Goal: Information Seeking & Learning: Learn about a topic

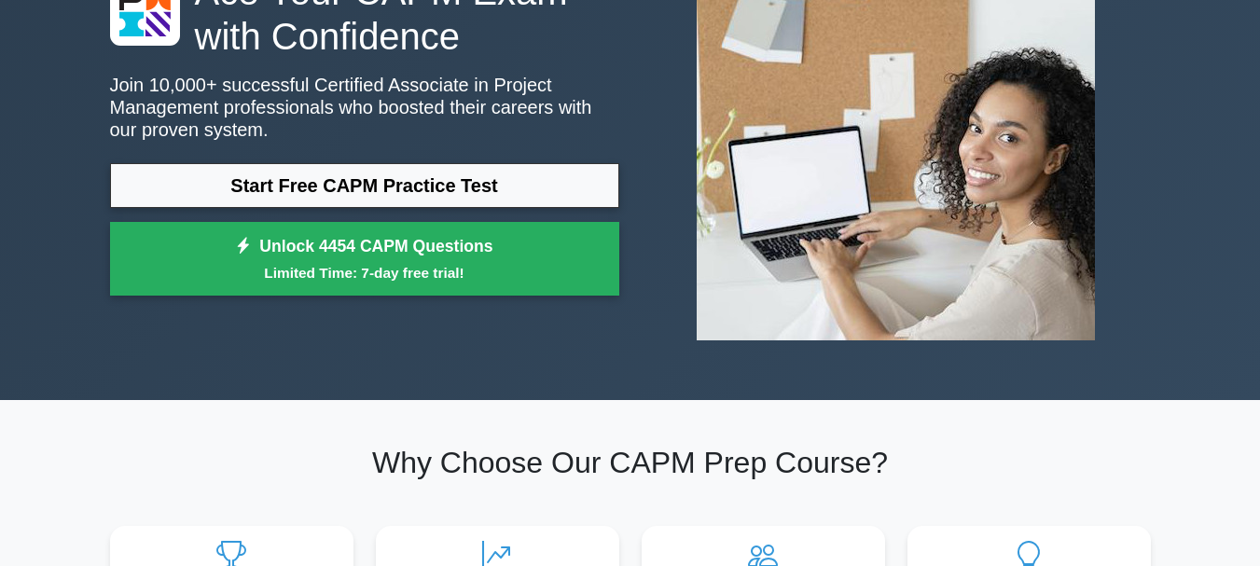
scroll to position [93, 0]
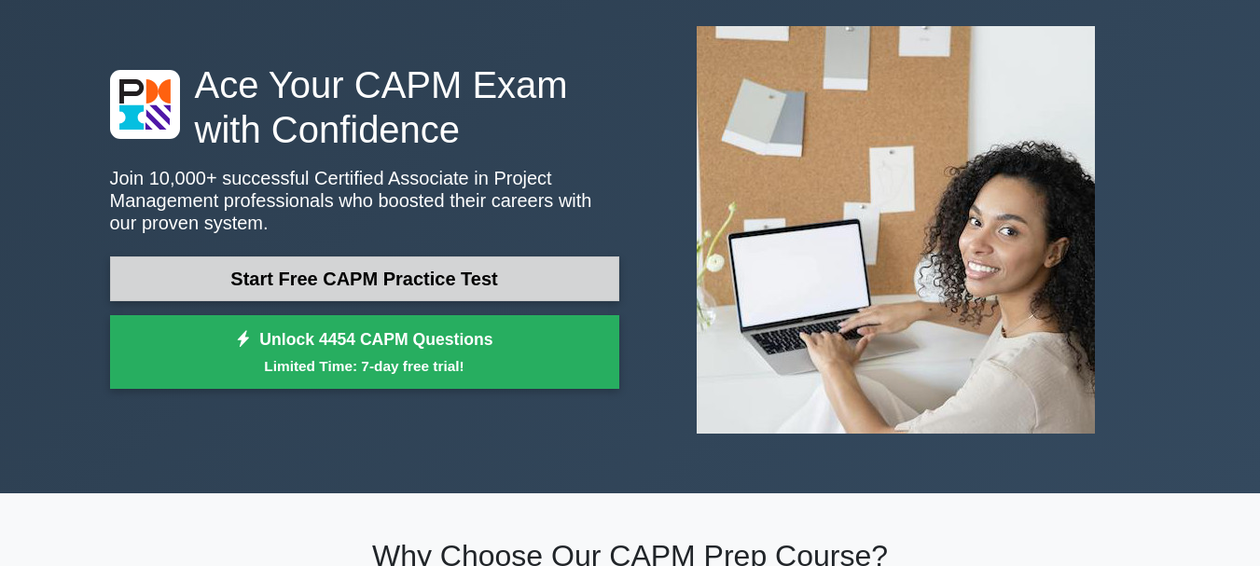
click at [322, 267] on link "Start Free CAPM Practice Test" at bounding box center [364, 279] width 509 height 45
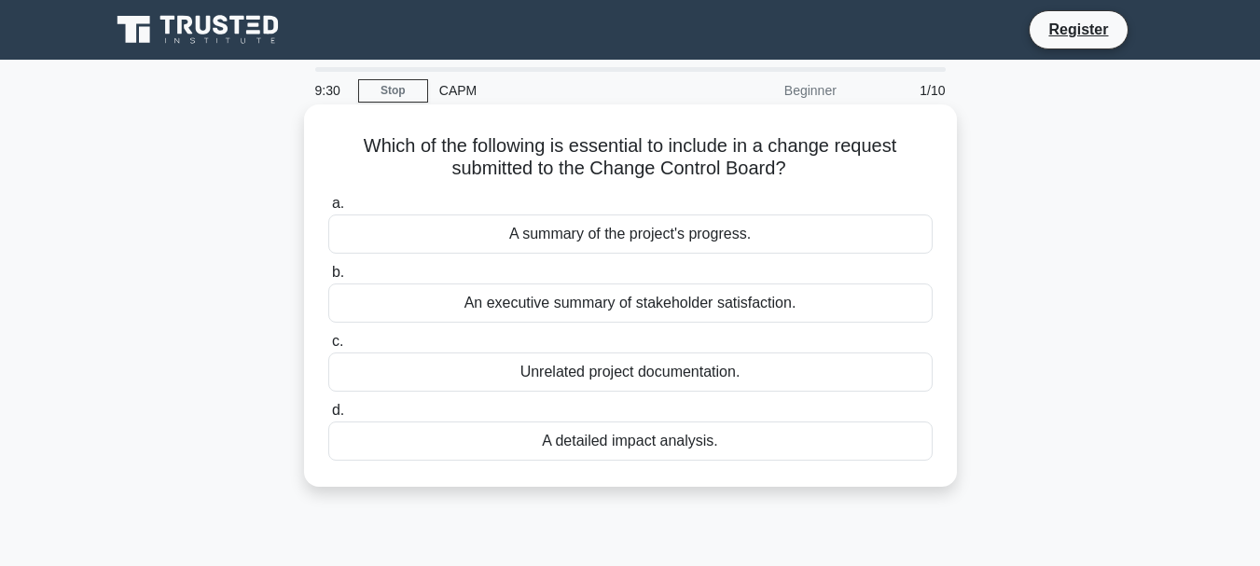
click at [338, 206] on span "a." at bounding box center [338, 203] width 12 height 16
click at [328, 206] on input "a. A summary of the project's progress." at bounding box center [328, 204] width 0 height 12
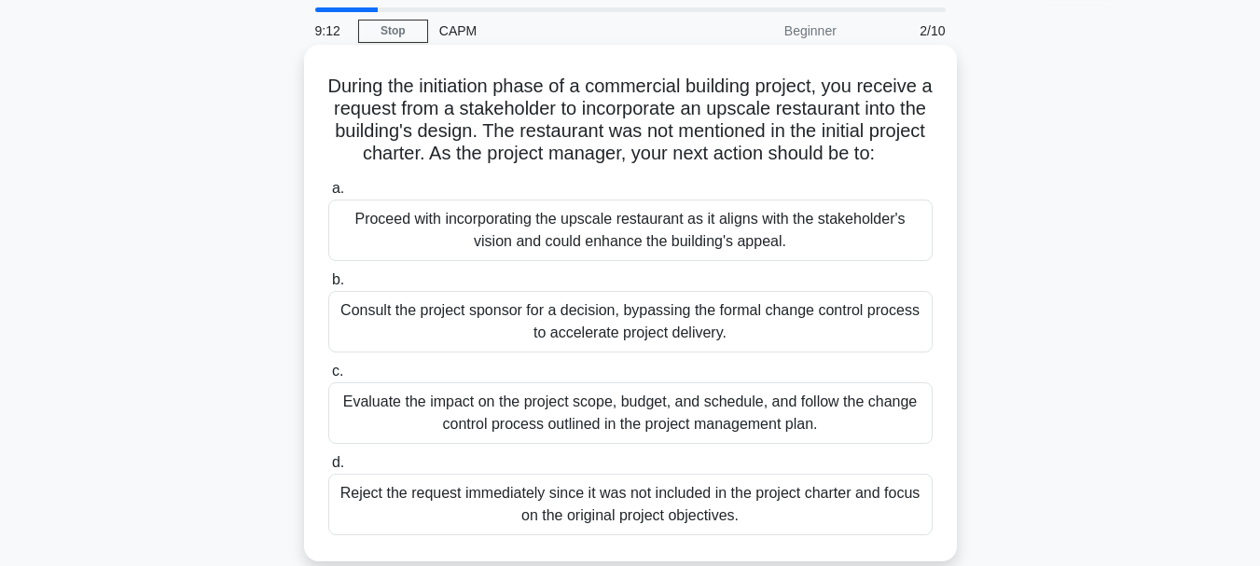
scroll to position [93, 0]
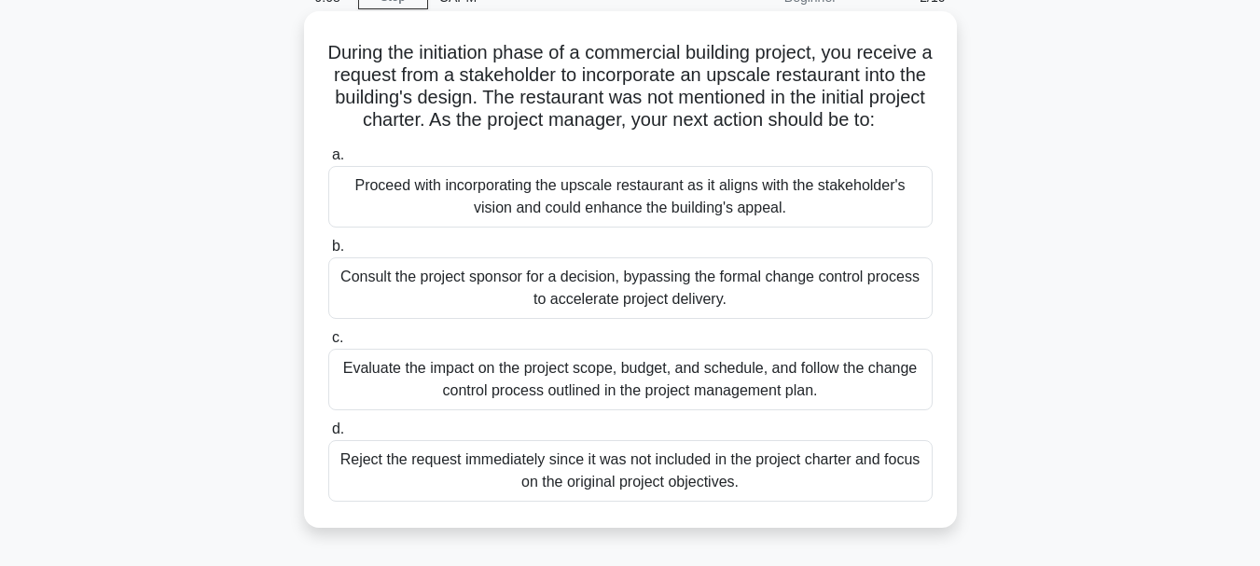
click at [387, 488] on div "Reject the request immediately since it was not included in the project charter…" at bounding box center [630, 471] width 605 height 62
click at [328, 436] on input "d. Reject the request immediately since it was not included in the project char…" at bounding box center [328, 430] width 0 height 12
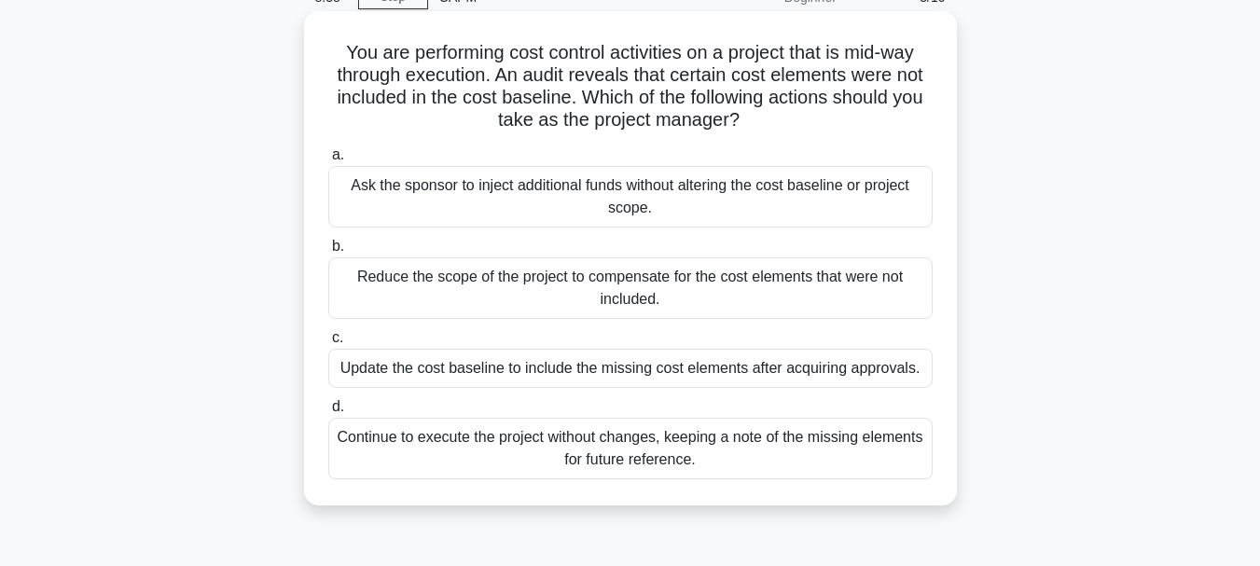
click at [435, 375] on div "Update the cost baseline to include the missing cost elements after acquiring a…" at bounding box center [630, 368] width 605 height 39
click at [328, 344] on input "c. Update the cost baseline to include the missing cost elements after acquirin…" at bounding box center [328, 338] width 0 height 12
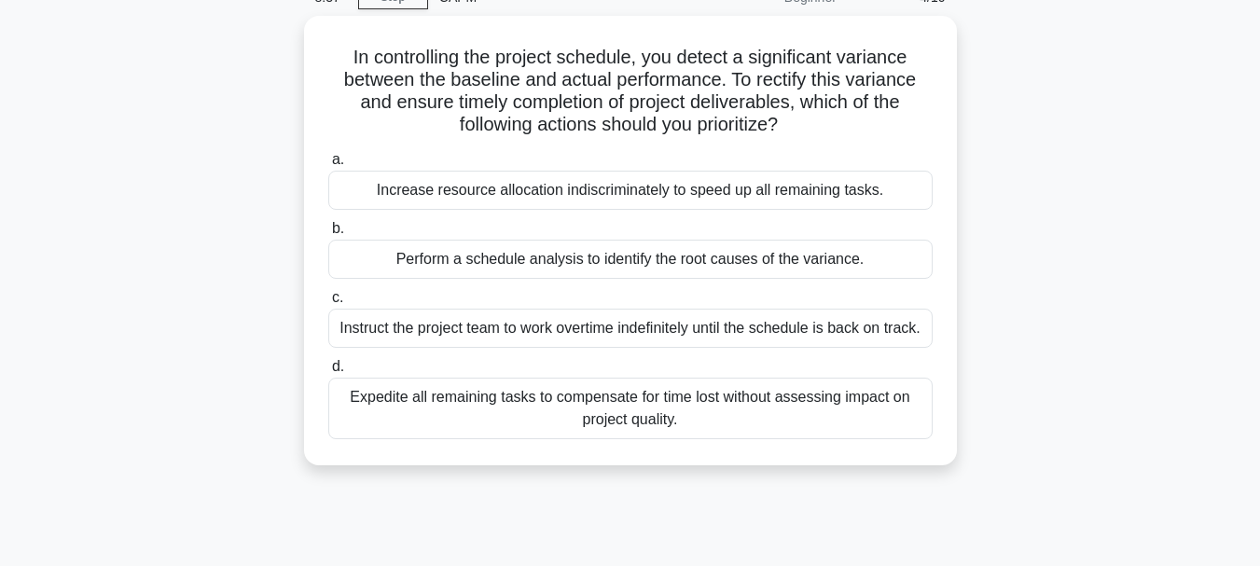
scroll to position [0, 0]
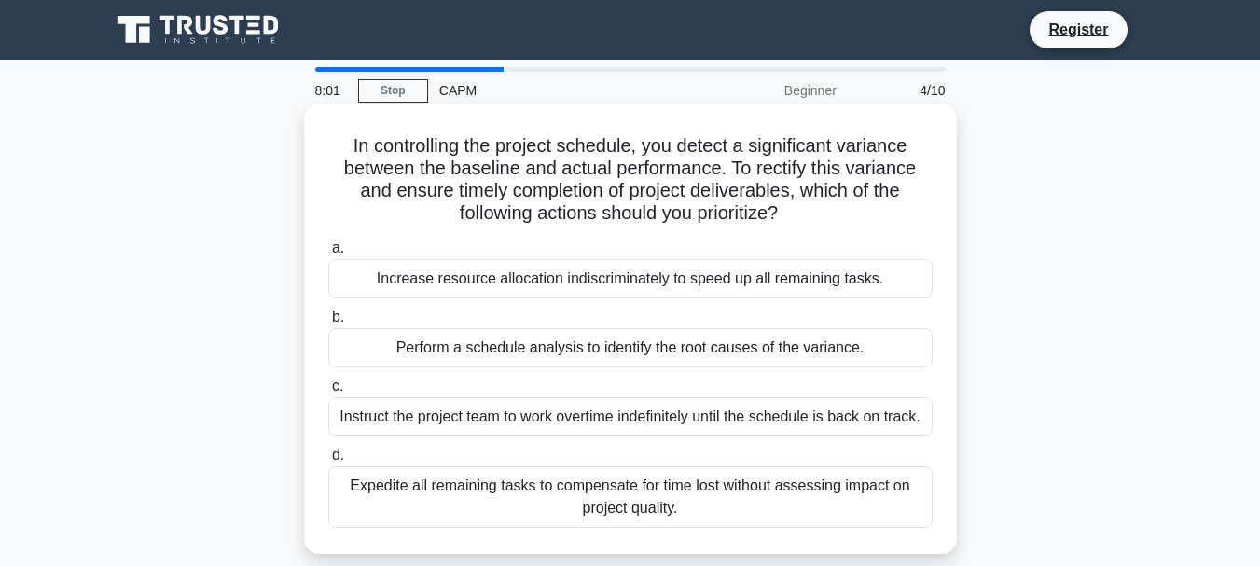
click at [572, 288] on div "Increase resource allocation indiscriminately to speed up all remaining tasks." at bounding box center [630, 278] width 605 height 39
click at [328, 255] on input "a. Increase resource allocation indiscriminately to speed up all remaining task…" at bounding box center [328, 249] width 0 height 12
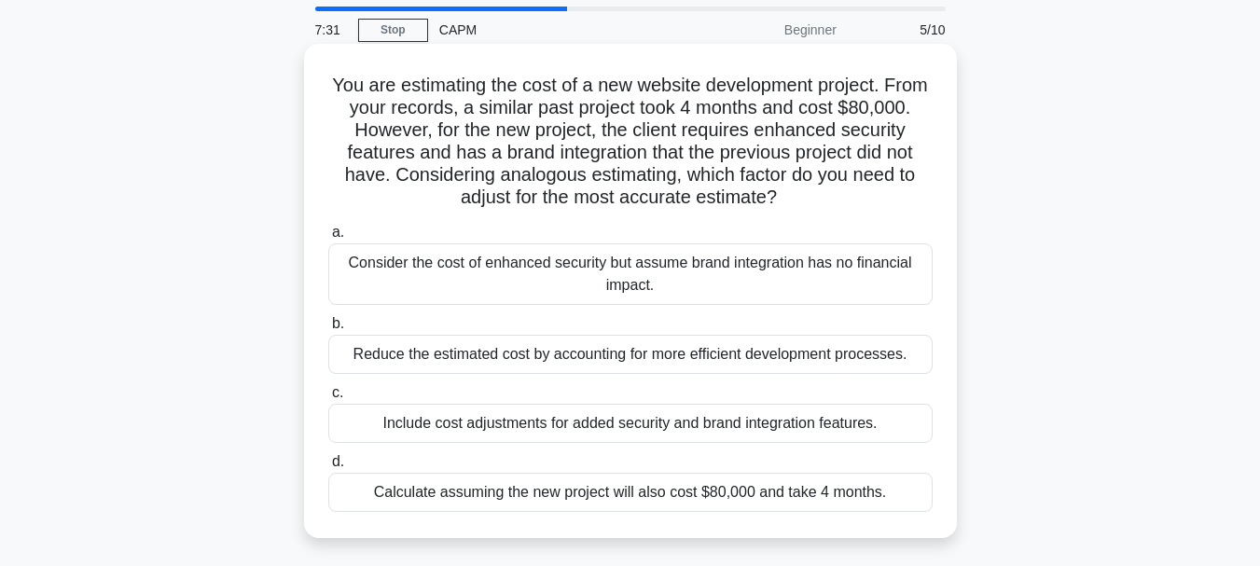
scroll to position [93, 0]
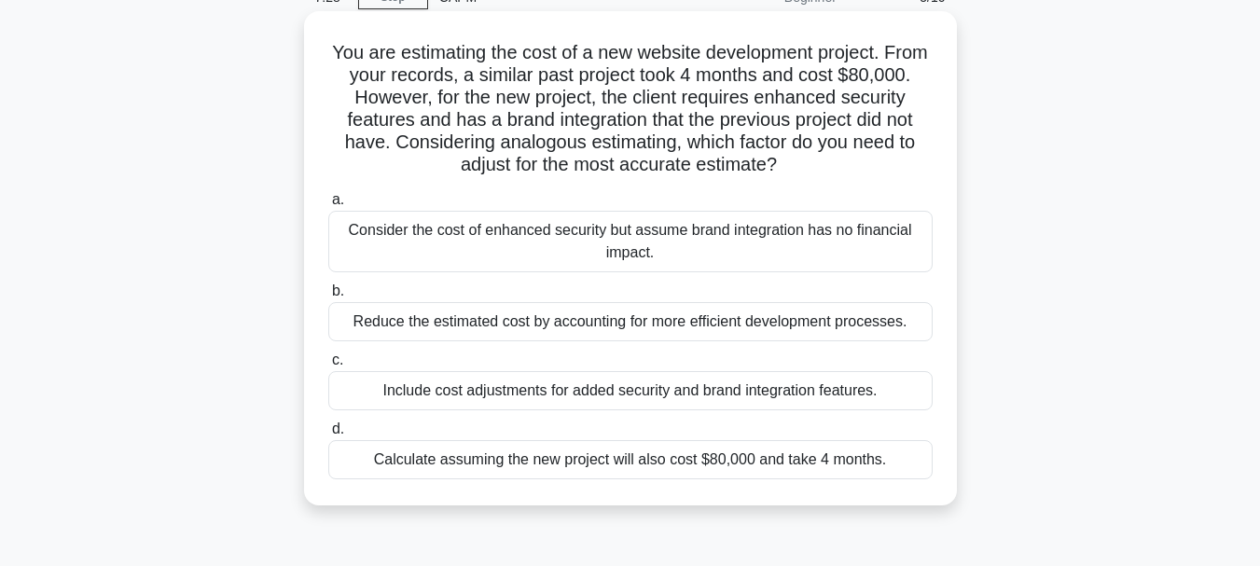
click at [723, 399] on div "Include cost adjustments for added security and brand integration features." at bounding box center [630, 390] width 605 height 39
click at [328, 367] on input "c. Include cost adjustments for added security and brand integration features." at bounding box center [328, 361] width 0 height 12
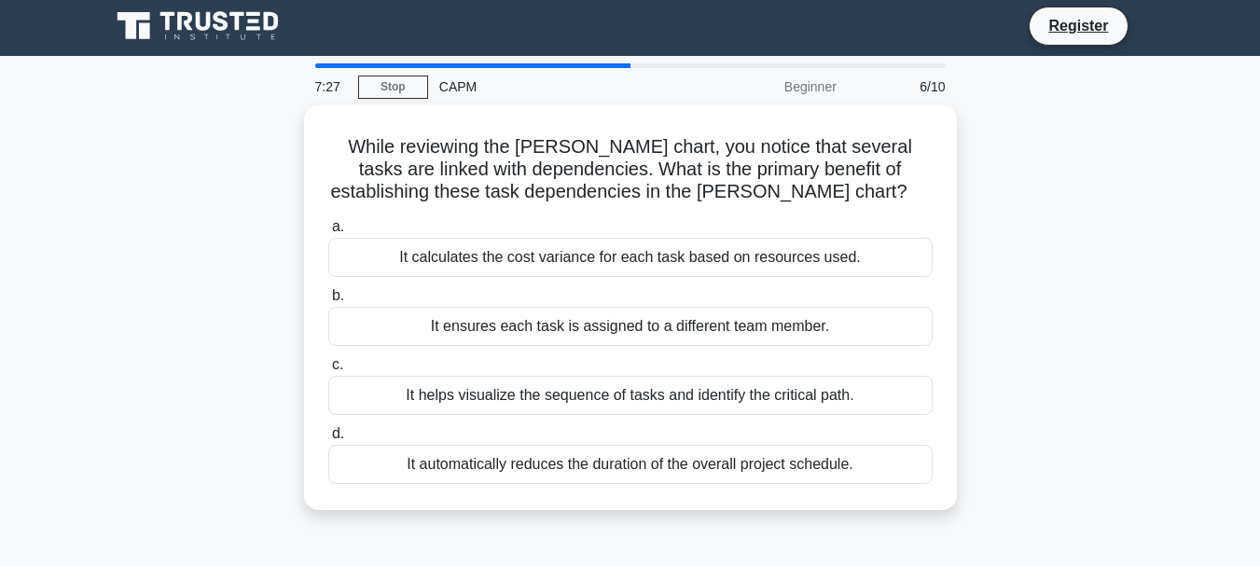
scroll to position [0, 0]
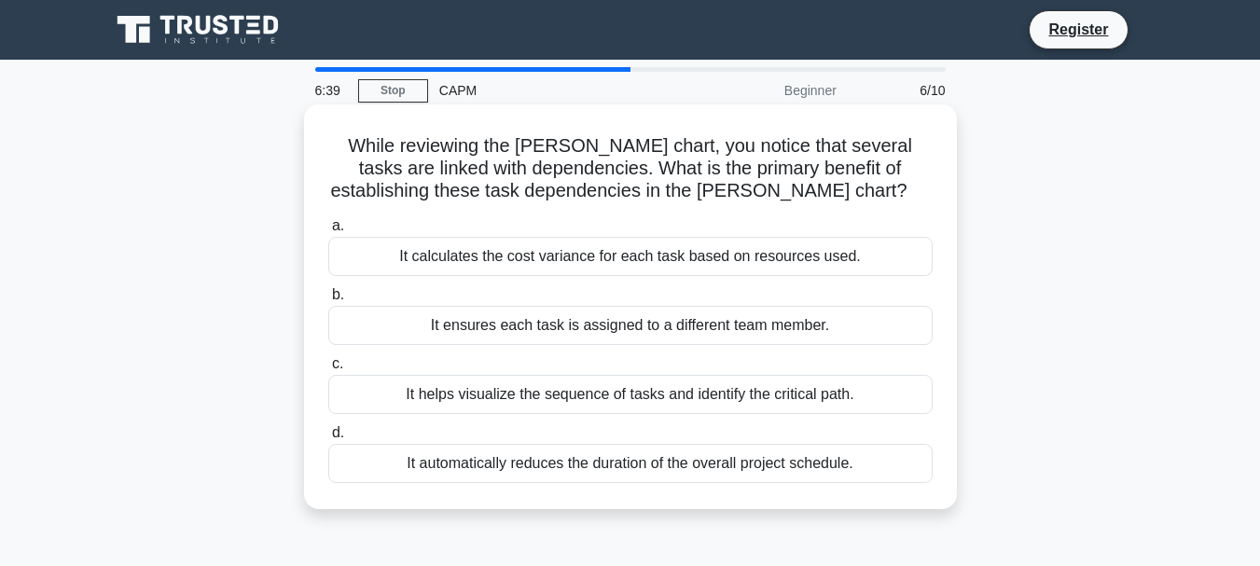
click at [513, 403] on div "It helps visualize the sequence of tasks and identify the critical path." at bounding box center [630, 394] width 605 height 39
click at [328, 370] on input "c. It helps visualize the sequence of tasks and identify the critical path." at bounding box center [328, 364] width 0 height 12
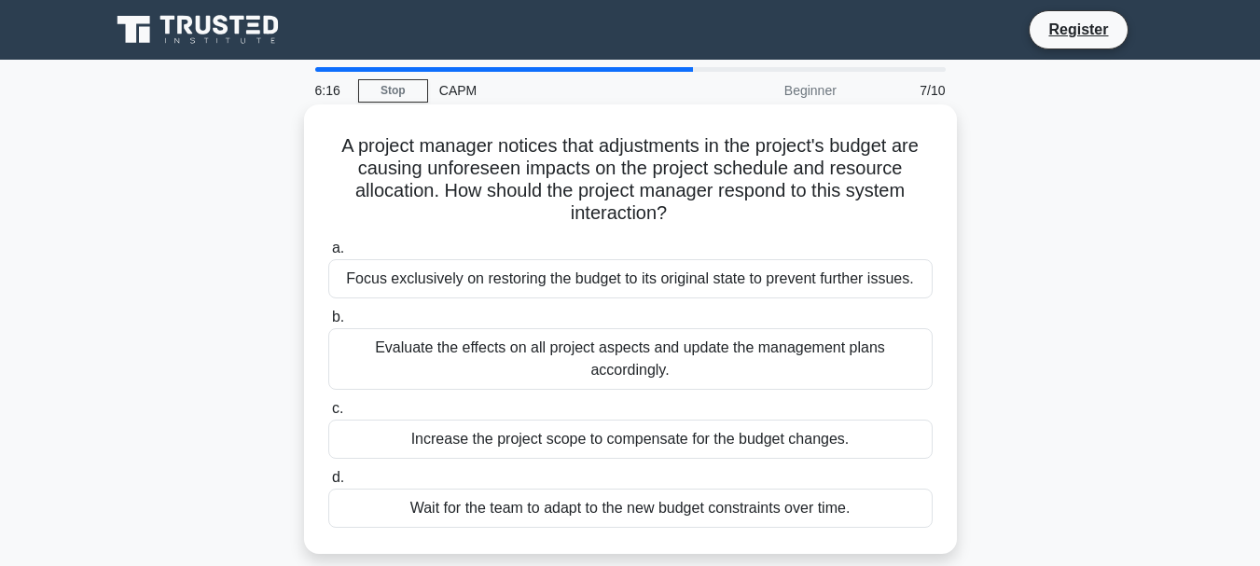
click at [589, 369] on div "Evaluate the effects on all project aspects and update the management plans acc…" at bounding box center [630, 359] width 605 height 62
click at [328, 324] on input "b. Evaluate the effects on all project aspects and update the management plans …" at bounding box center [328, 318] width 0 height 12
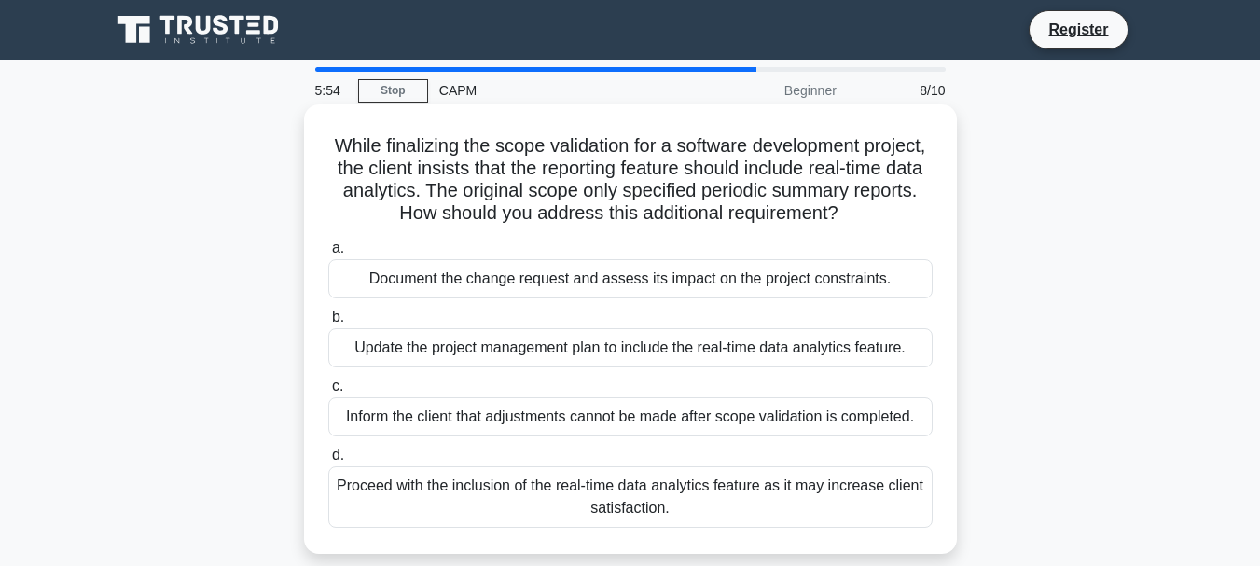
click at [535, 417] on div "Inform the client that adjustments cannot be made after scope validation is com…" at bounding box center [630, 416] width 605 height 39
click at [328, 393] on input "c. Inform the client that adjustments cannot be made after scope validation is …" at bounding box center [328, 387] width 0 height 12
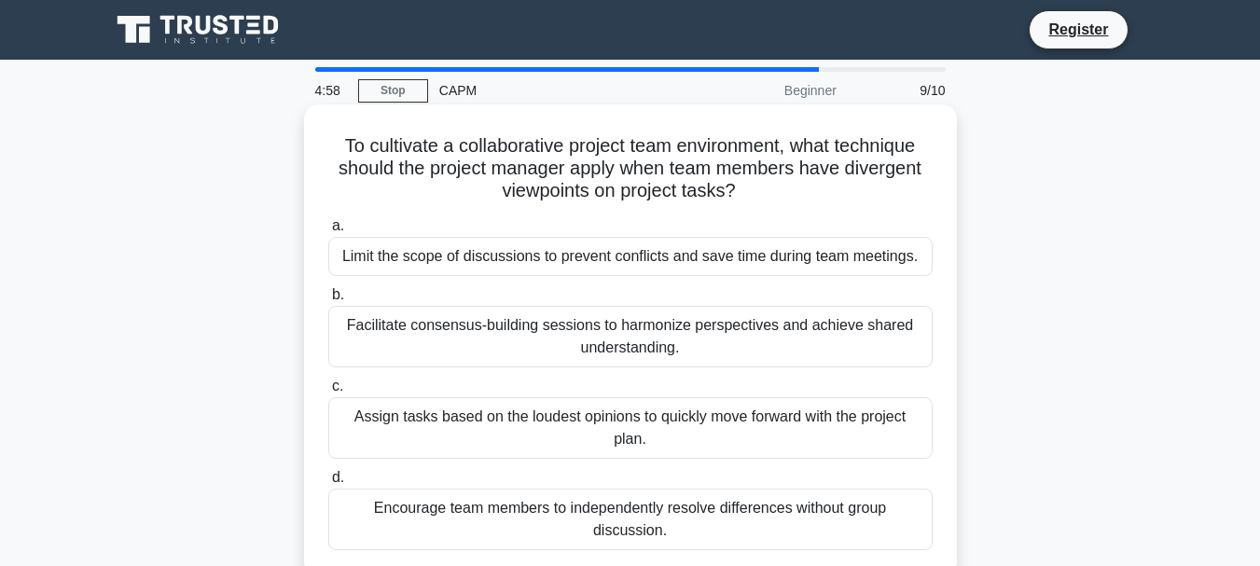
click at [690, 337] on div "Facilitate consensus-building sessions to harmonize perspectives and achieve sh…" at bounding box center [630, 337] width 605 height 62
click at [328, 301] on input "b. Facilitate consensus-building sessions to harmonize perspectives and achieve…" at bounding box center [328, 295] width 0 height 12
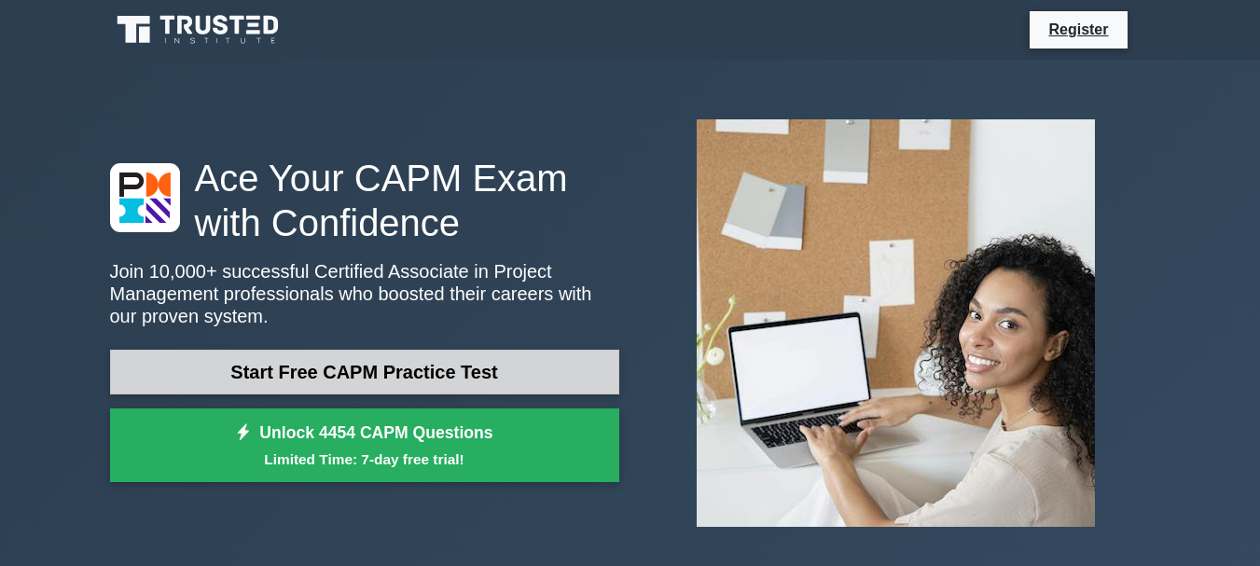
click at [405, 381] on link "Start Free CAPM Practice Test" at bounding box center [364, 372] width 509 height 45
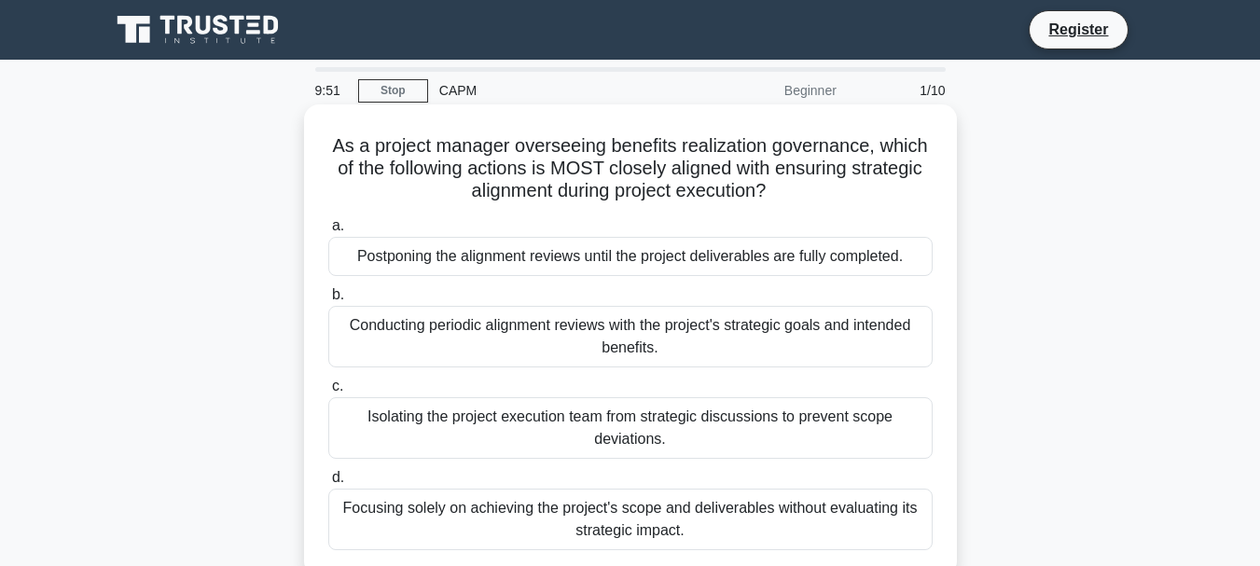
click at [488, 343] on div "Conducting periodic alignment reviews with the project's strategic goals and in…" at bounding box center [630, 337] width 605 height 62
click at [328, 301] on input "b. Conducting periodic alignment reviews with the project's strategic goals and…" at bounding box center [328, 295] width 0 height 12
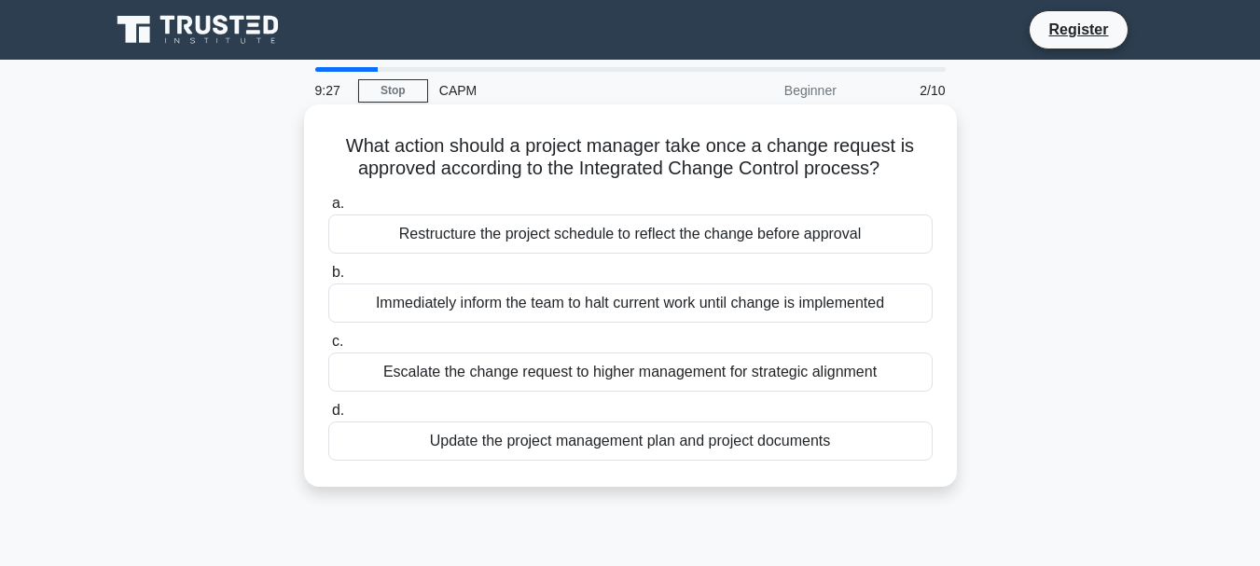
click at [456, 452] on div "Update the project management plan and project documents" at bounding box center [630, 441] width 605 height 39
click at [328, 417] on input "d. Update the project management plan and project documents" at bounding box center [328, 411] width 0 height 12
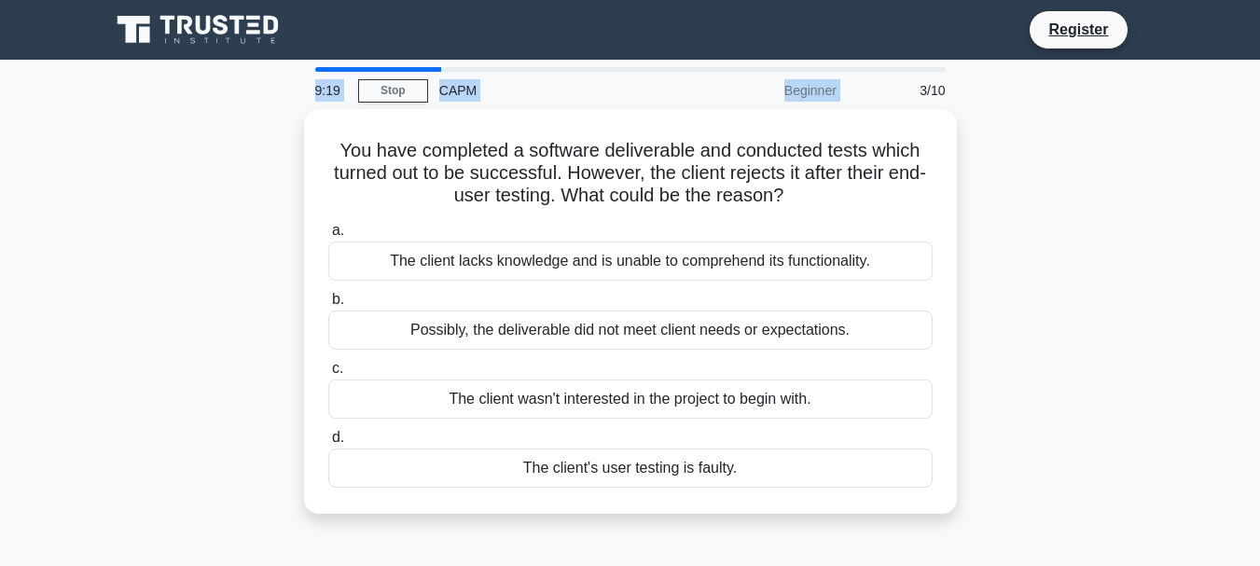
click at [864, 72] on div "9:19 Stop CAPM Beginner 3/10" at bounding box center [630, 88] width 653 height 42
click at [1038, 248] on div "You have completed a software deliverable and conducted tests which turned out …" at bounding box center [631, 322] width 1064 height 427
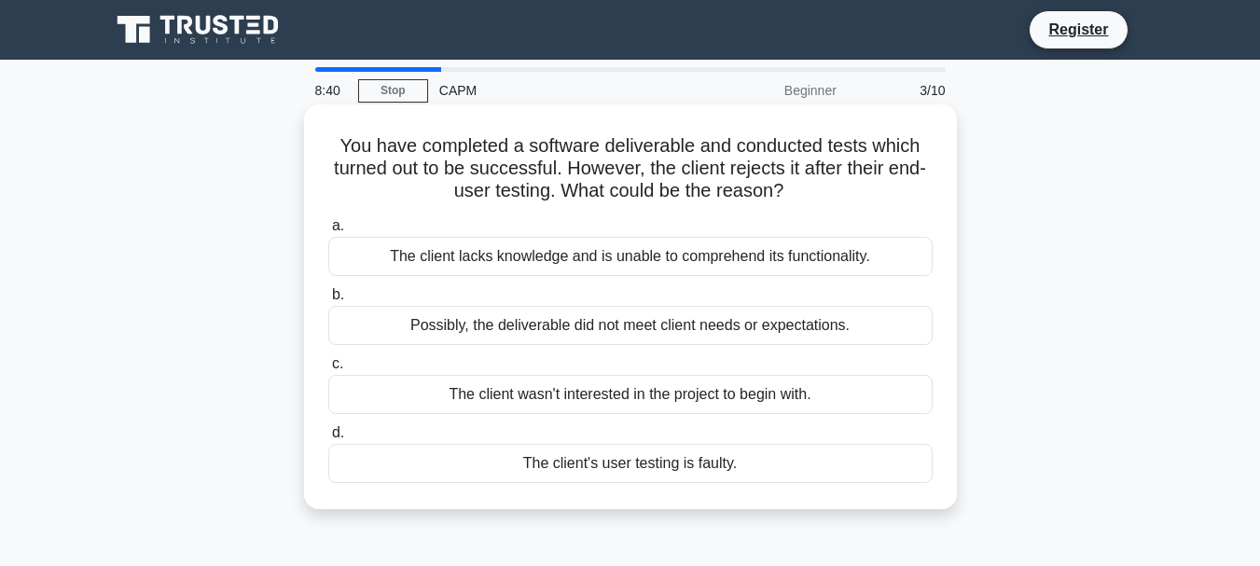
click at [619, 338] on div "Possibly, the deliverable did not meet client needs or expectations." at bounding box center [630, 325] width 605 height 39
click at [328, 301] on input "b. Possibly, the deliverable did not meet client needs or expectations." at bounding box center [328, 295] width 0 height 12
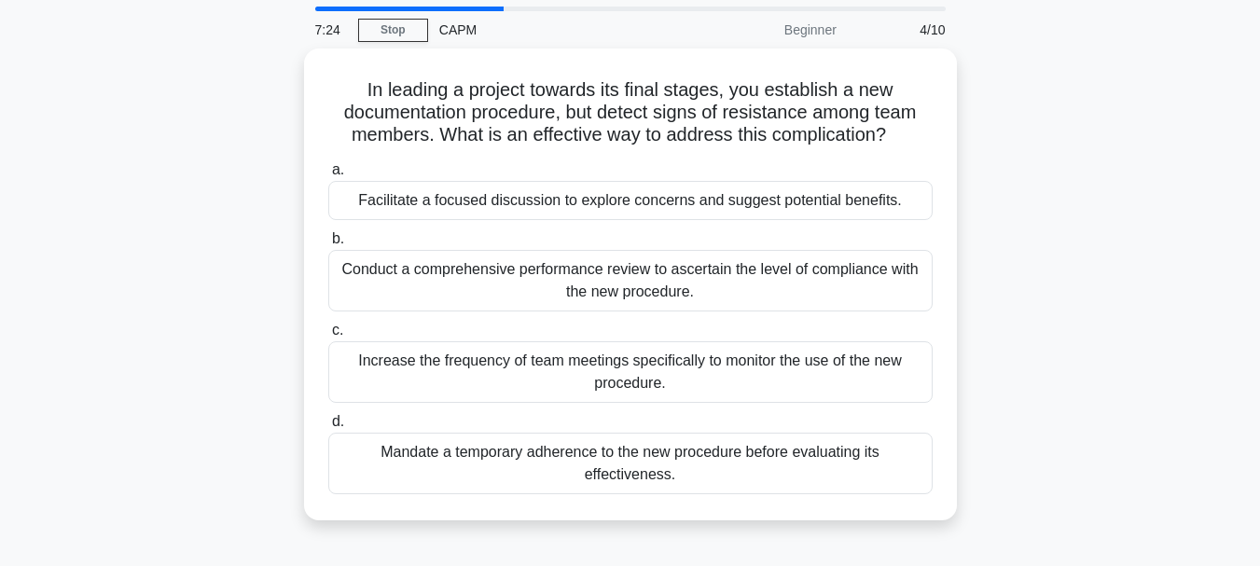
scroll to position [93, 0]
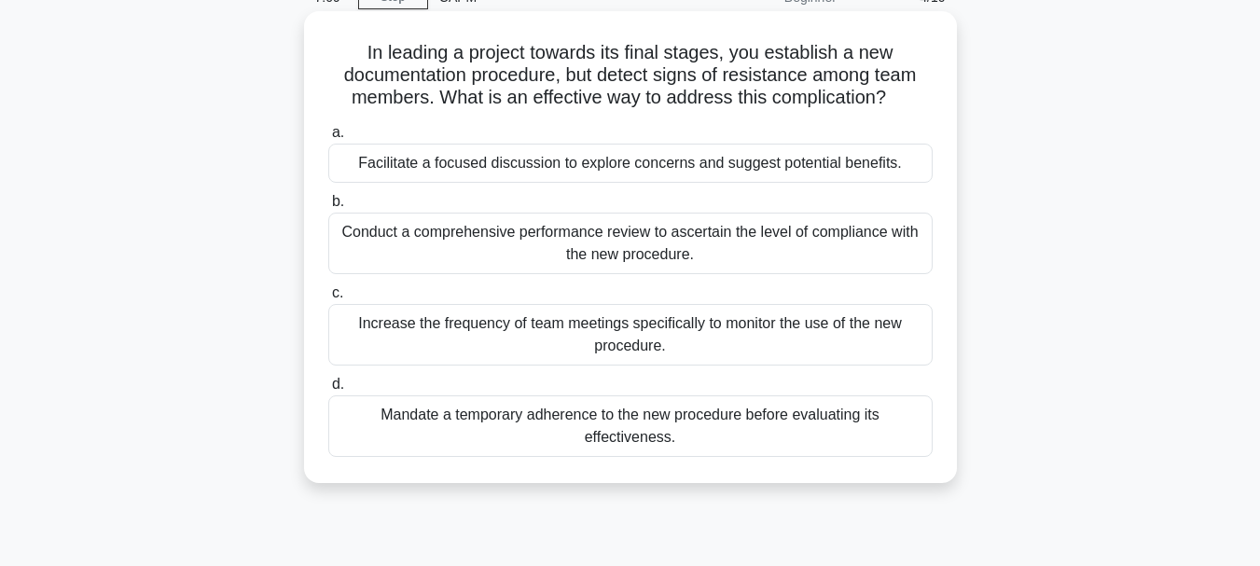
click at [708, 178] on div "Facilitate a focused discussion to explore concerns and suggest potential benef…" at bounding box center [630, 163] width 605 height 39
click at [328, 139] on input "a. Facilitate a focused discussion to explore concerns and suggest potential be…" at bounding box center [328, 133] width 0 height 12
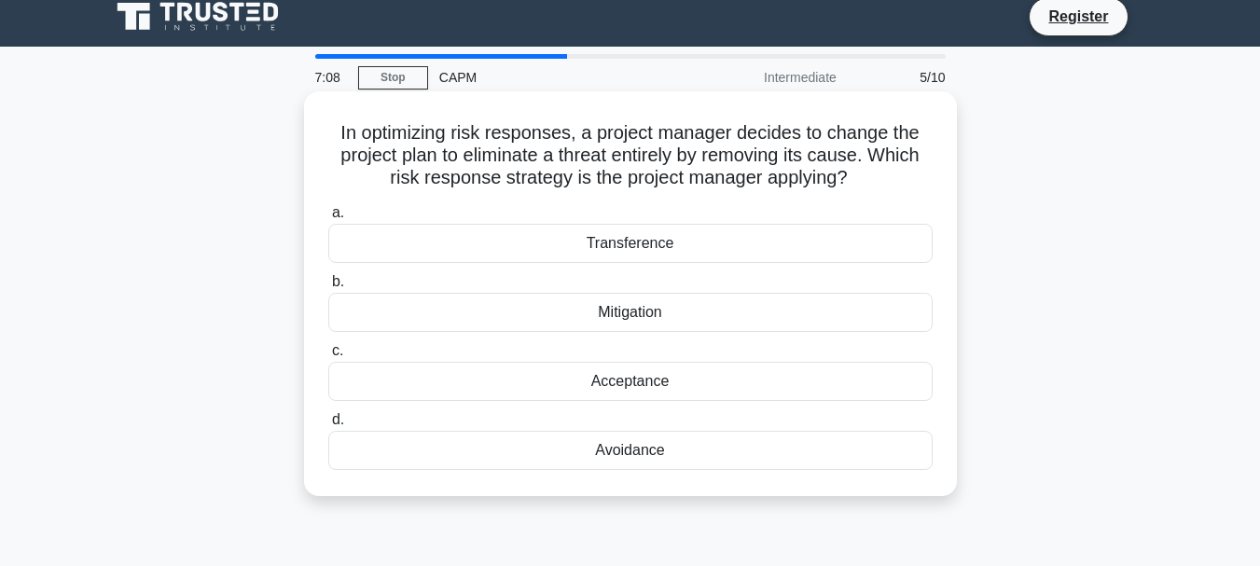
scroll to position [0, 0]
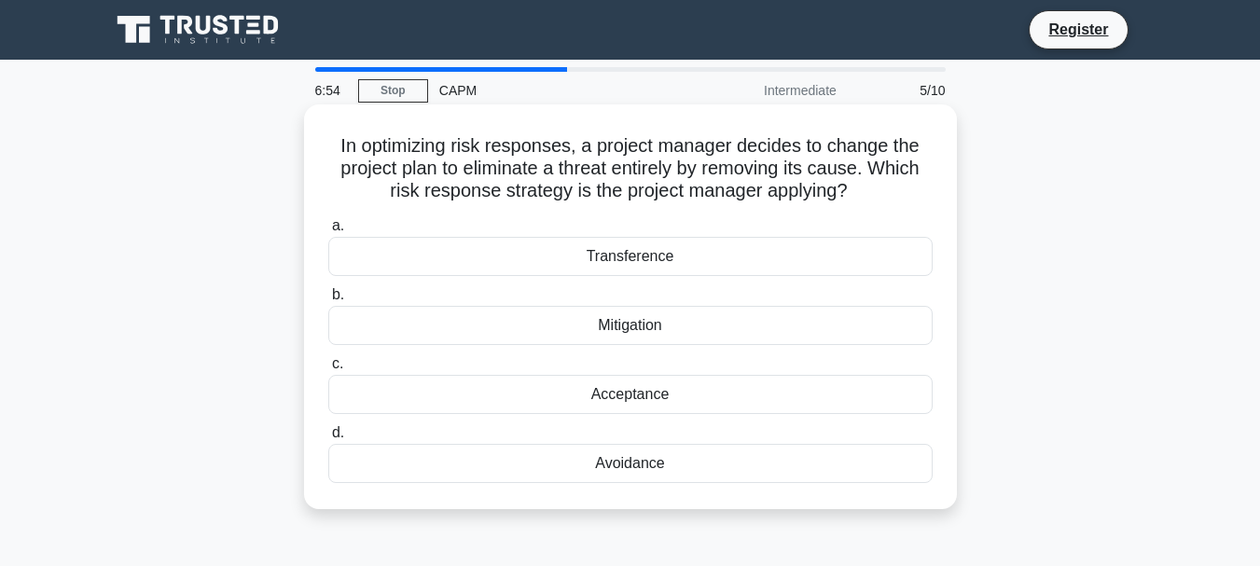
click at [599, 332] on div "Mitigation" at bounding box center [630, 325] width 605 height 39
click at [328, 301] on input "b. Mitigation" at bounding box center [328, 295] width 0 height 12
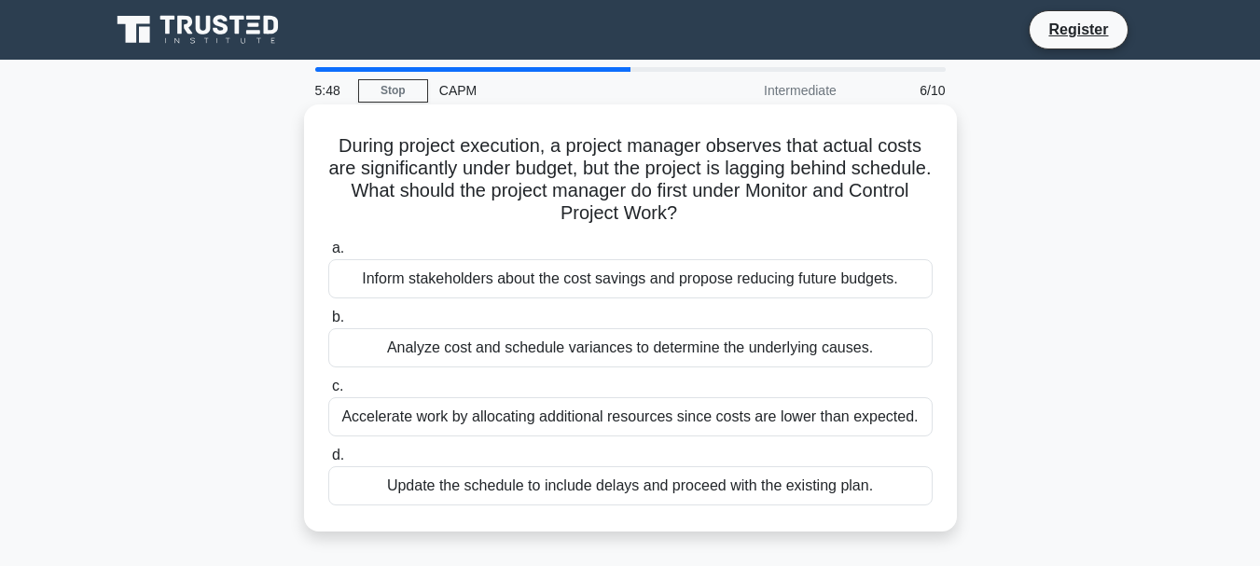
click at [402, 418] on div "Accelerate work by allocating additional resources since costs are lower than e…" at bounding box center [630, 416] width 605 height 39
click at [328, 393] on input "c. Accelerate work by allocating additional resources since costs are lower tha…" at bounding box center [328, 387] width 0 height 12
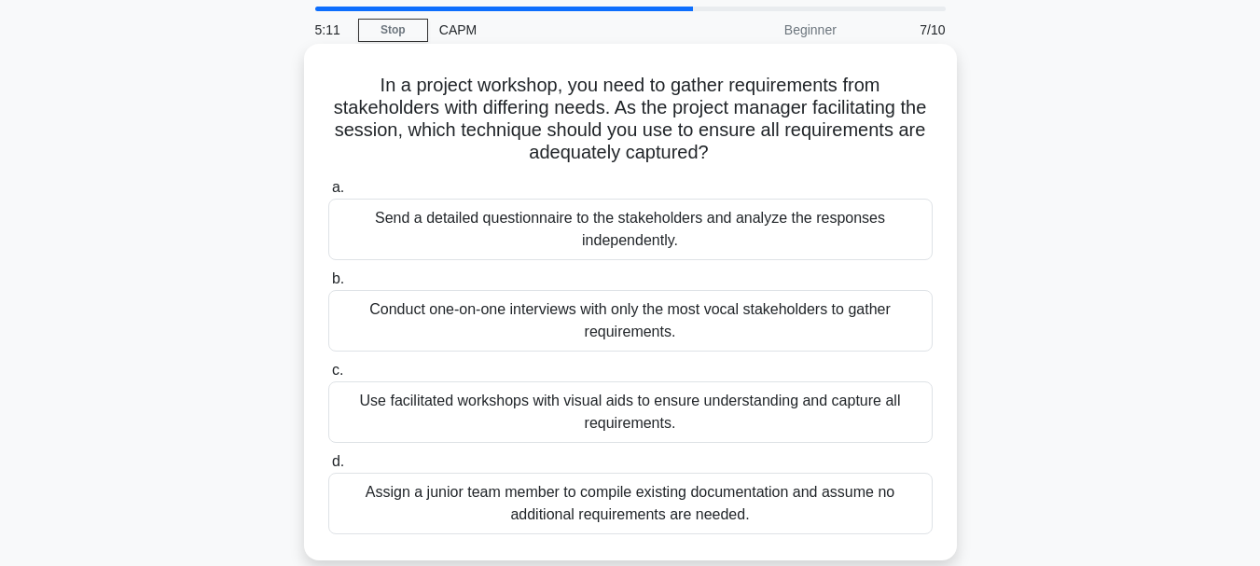
scroll to position [93, 0]
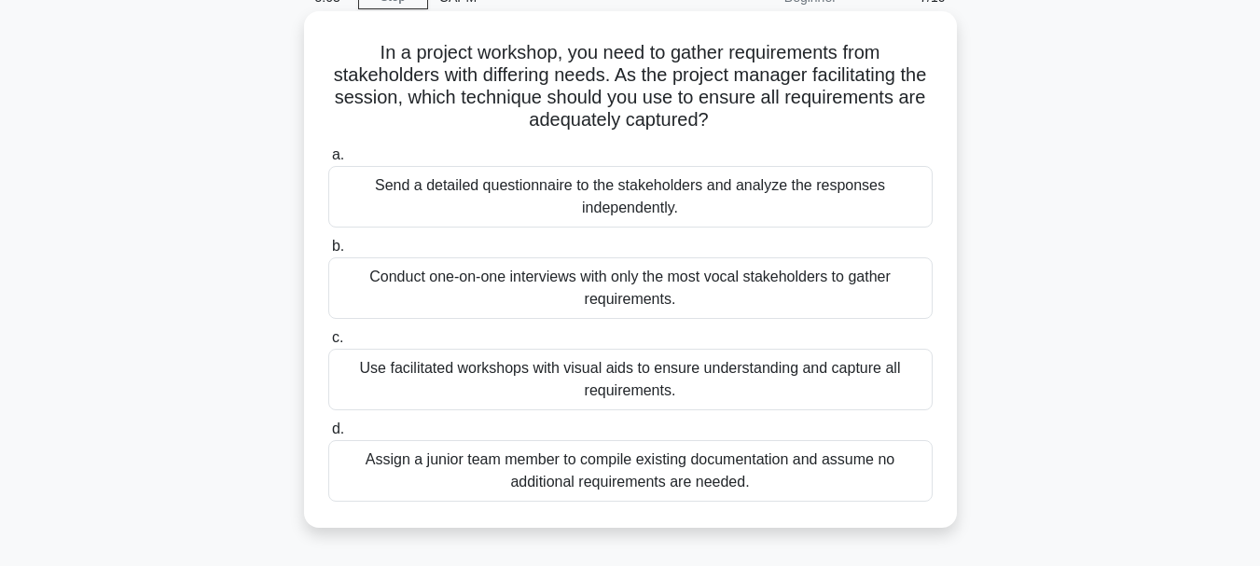
click at [424, 385] on div "Use facilitated workshops with visual aids to ensure understanding and capture …" at bounding box center [630, 380] width 605 height 62
click at [328, 344] on input "c. Use facilitated workshops with visual aids to ensure understanding and captu…" at bounding box center [328, 338] width 0 height 12
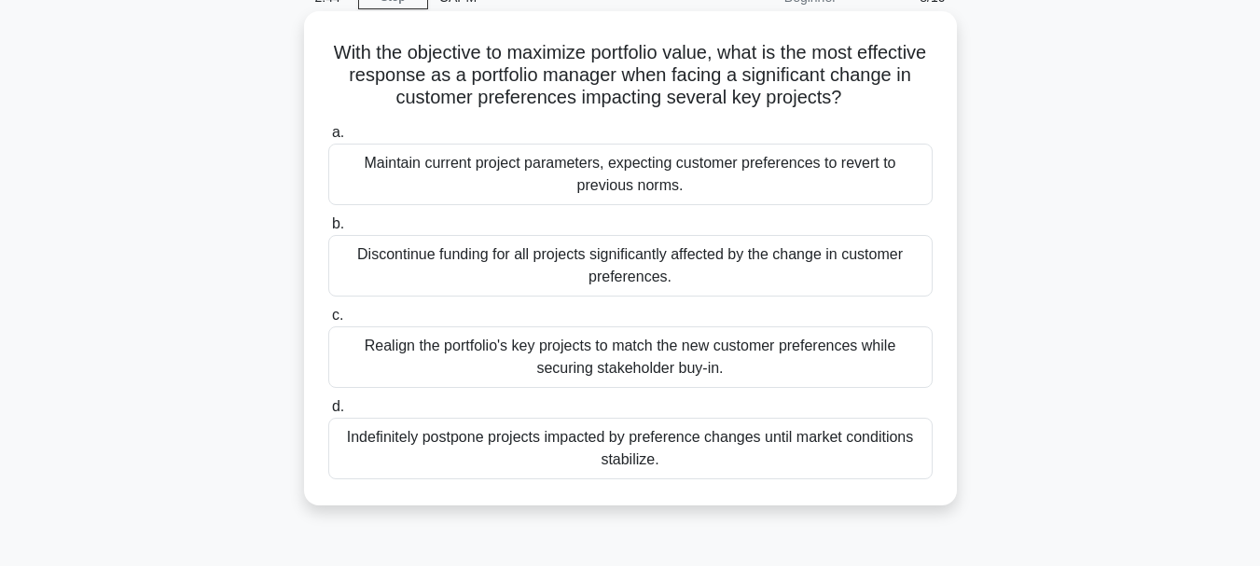
click at [479, 180] on div "Maintain current project parameters, expecting customer preferences to revert t…" at bounding box center [630, 175] width 605 height 62
click at [328, 139] on input "a. Maintain current project parameters, expecting customer preferences to rever…" at bounding box center [328, 133] width 0 height 12
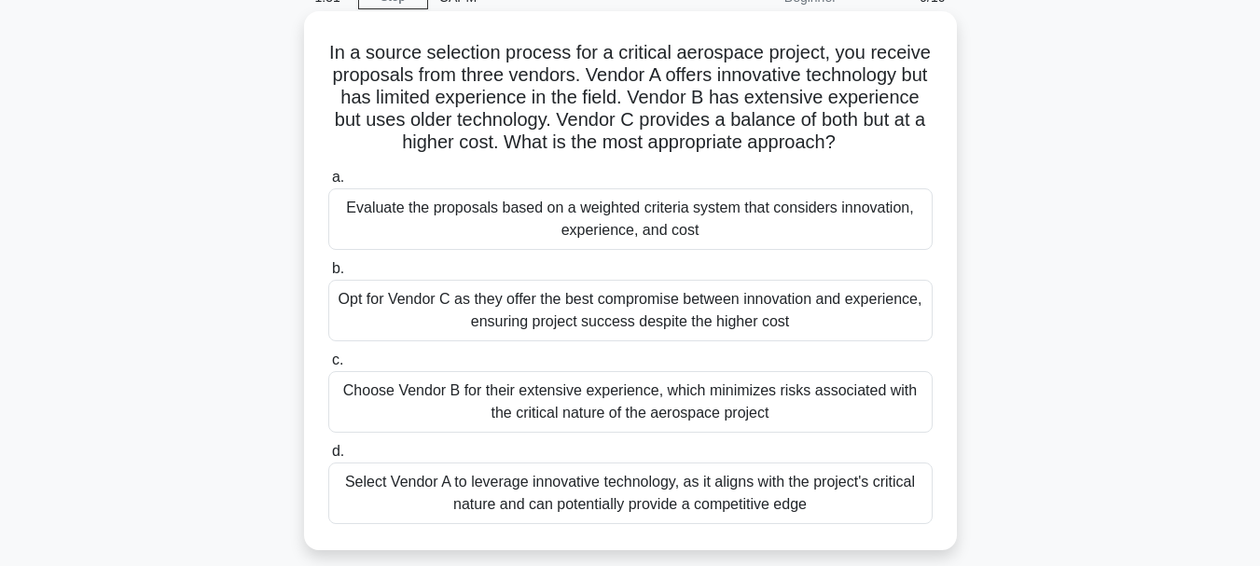
click at [412, 321] on div "Opt for Vendor C as they offer the best compromise between innovation and exper…" at bounding box center [630, 311] width 605 height 62
click at [328, 275] on input "b. Opt for Vendor C as they offer the best compromise between innovation and ex…" at bounding box center [328, 269] width 0 height 12
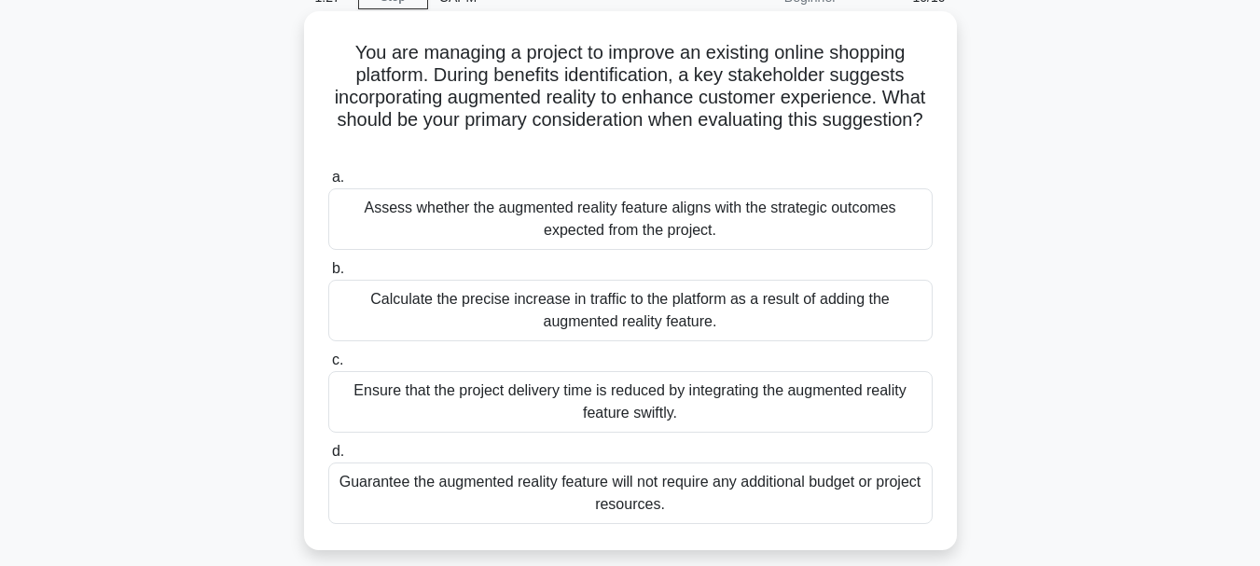
click at [460, 210] on div "Assess whether the augmented reality feature aligns with the strategic outcomes…" at bounding box center [630, 219] width 605 height 62
click at [328, 184] on input "a. Assess whether the augmented reality feature aligns with the strategic outco…" at bounding box center [328, 178] width 0 height 12
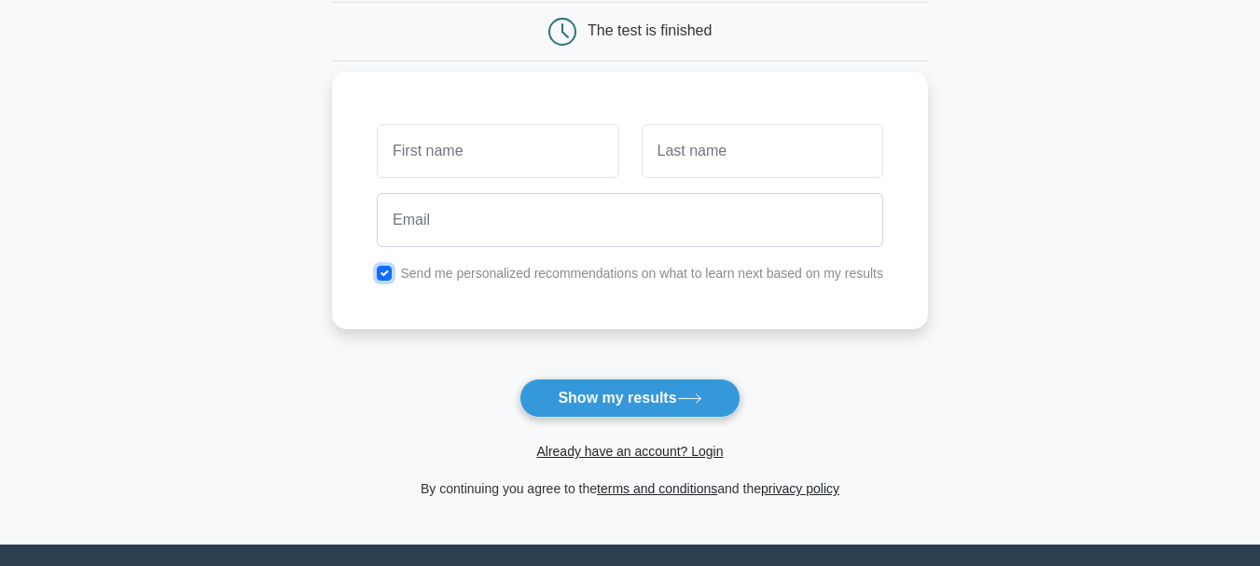
click at [384, 278] on input "checkbox" at bounding box center [384, 273] width 15 height 15
checkbox input "false"
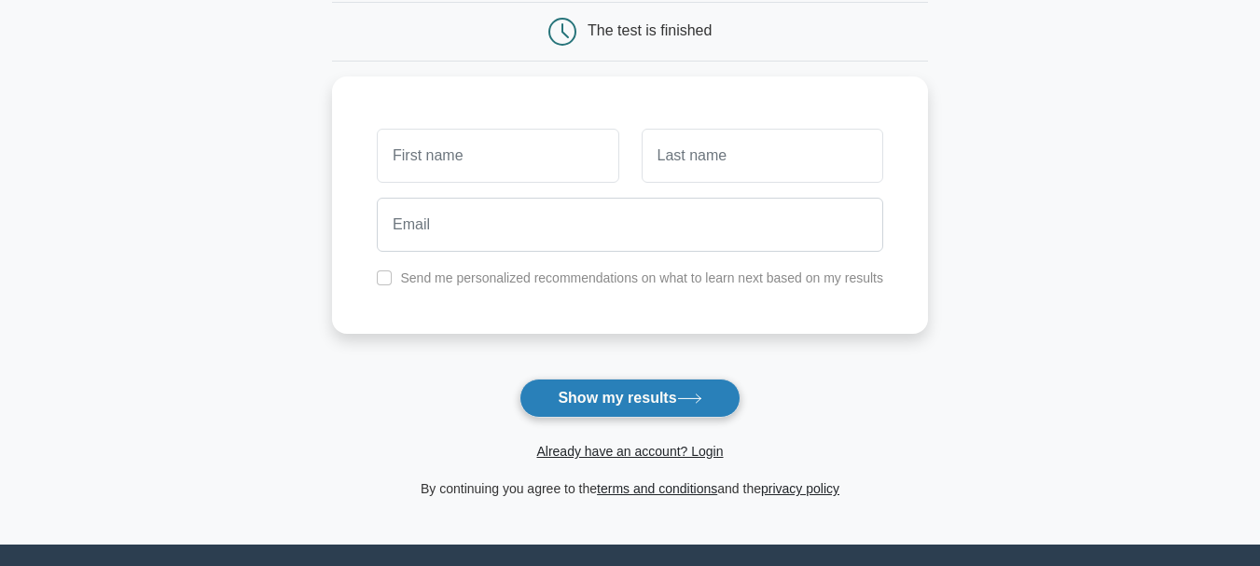
click at [575, 401] on button "Show my results" at bounding box center [630, 398] width 220 height 39
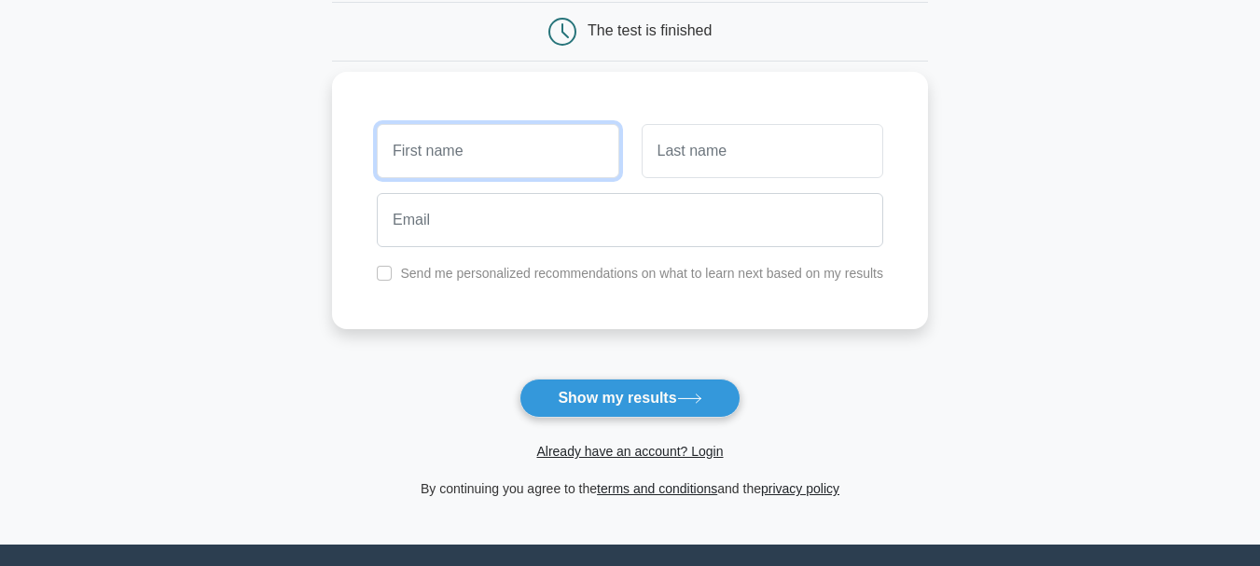
click at [424, 165] on input "text" at bounding box center [498, 151] width 242 height 54
type input "DARIAN"
click at [643, 180] on div at bounding box center [763, 151] width 264 height 69
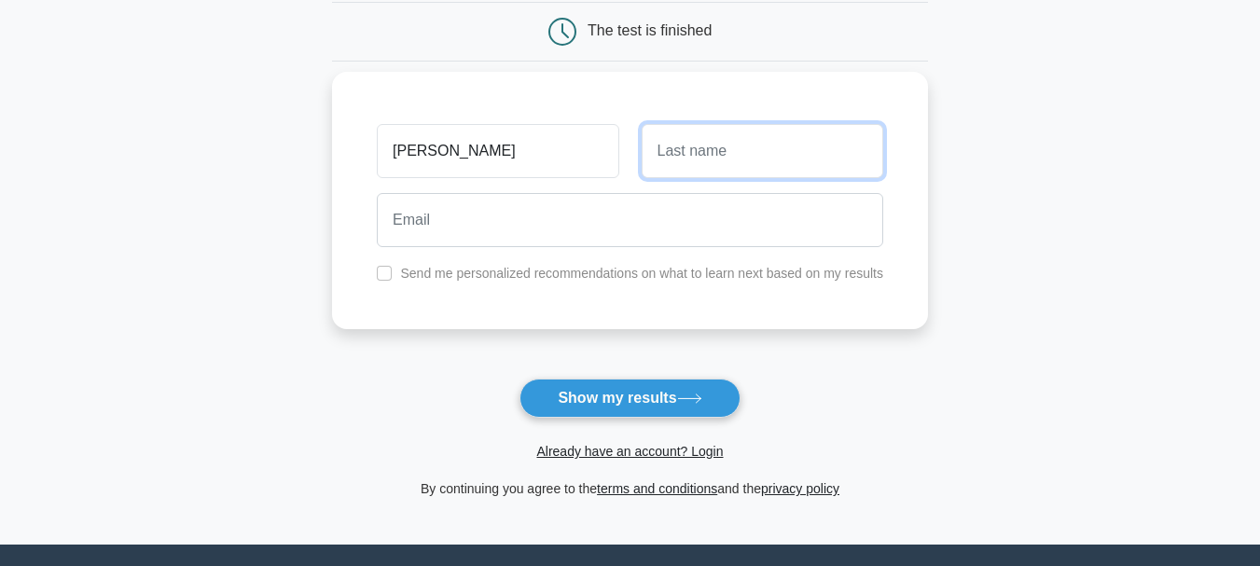
click at [695, 157] on input "text" at bounding box center [763, 151] width 242 height 54
type input "Francis"
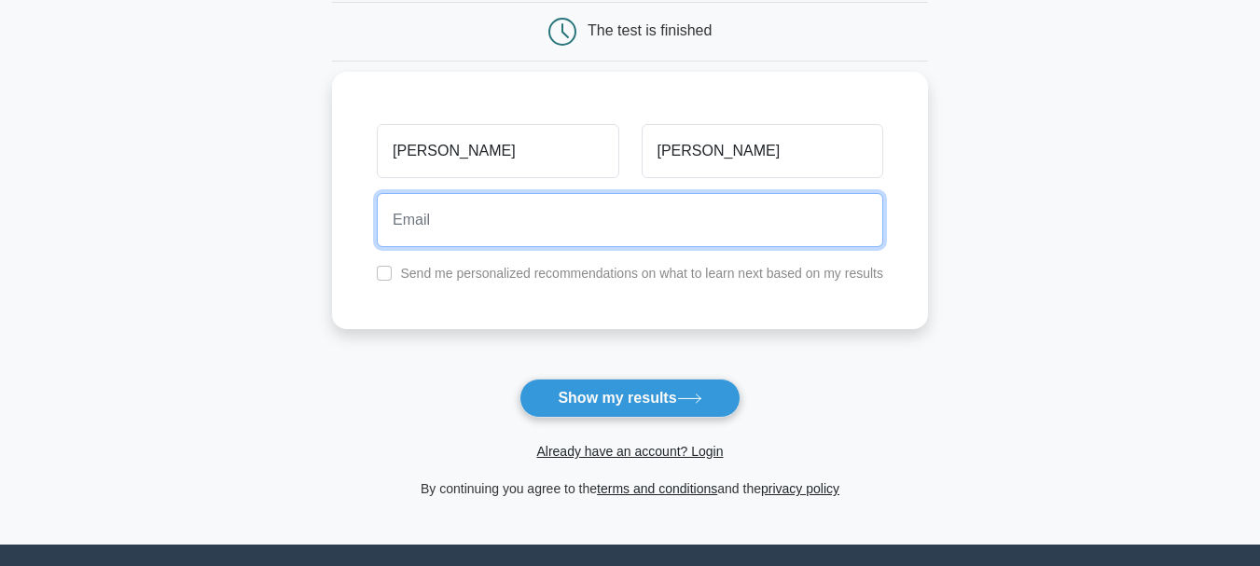
click at [412, 224] on input "email" at bounding box center [630, 220] width 507 height 54
type input "vac.sup1@bkhltdtt.com"
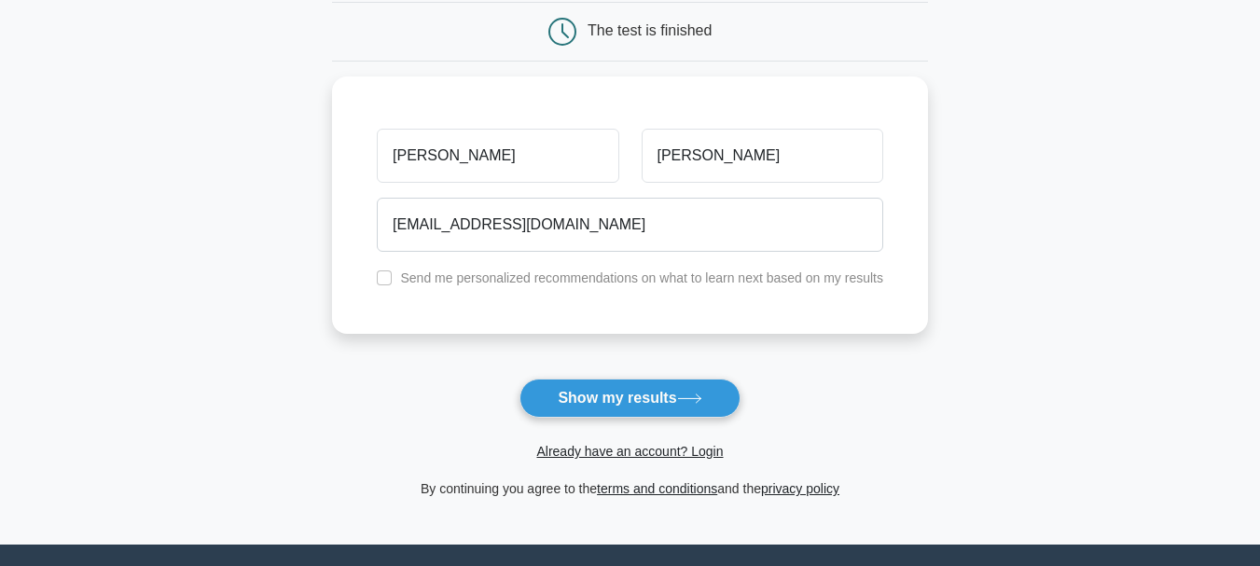
click at [579, 401] on button "Show my results" at bounding box center [630, 398] width 220 height 39
